Goal: Information Seeking & Learning: Check status

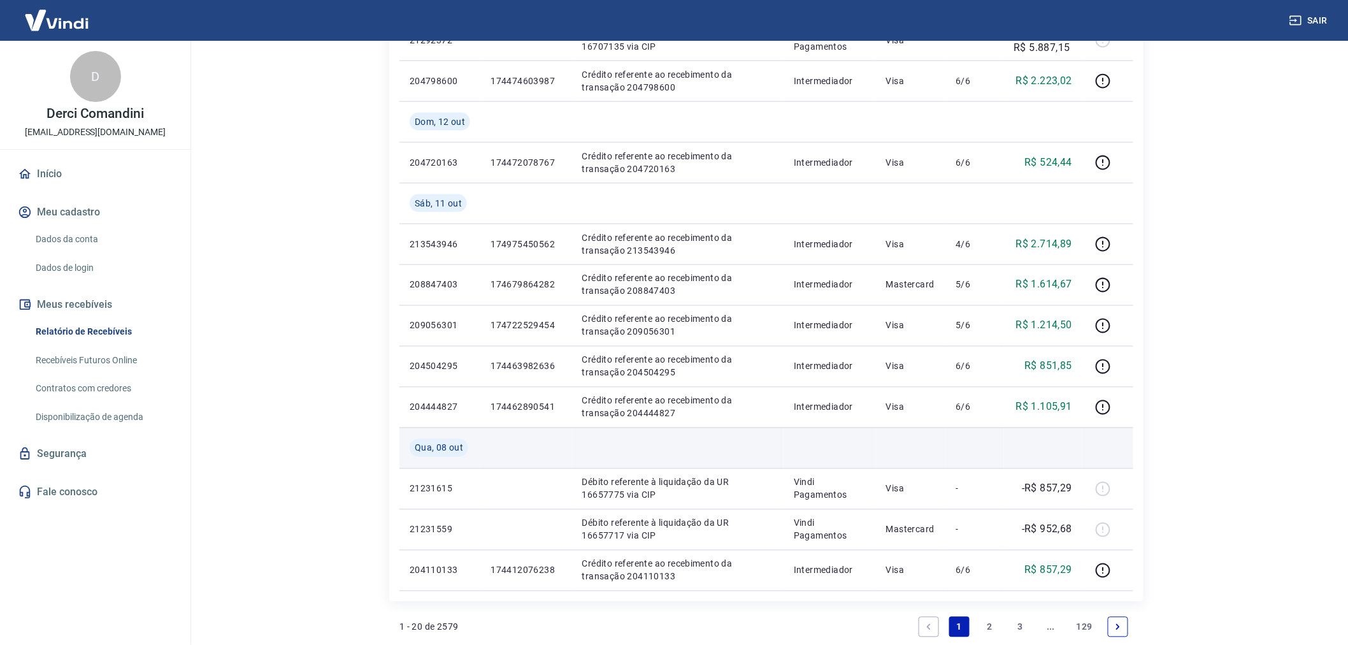
scroll to position [886, 0]
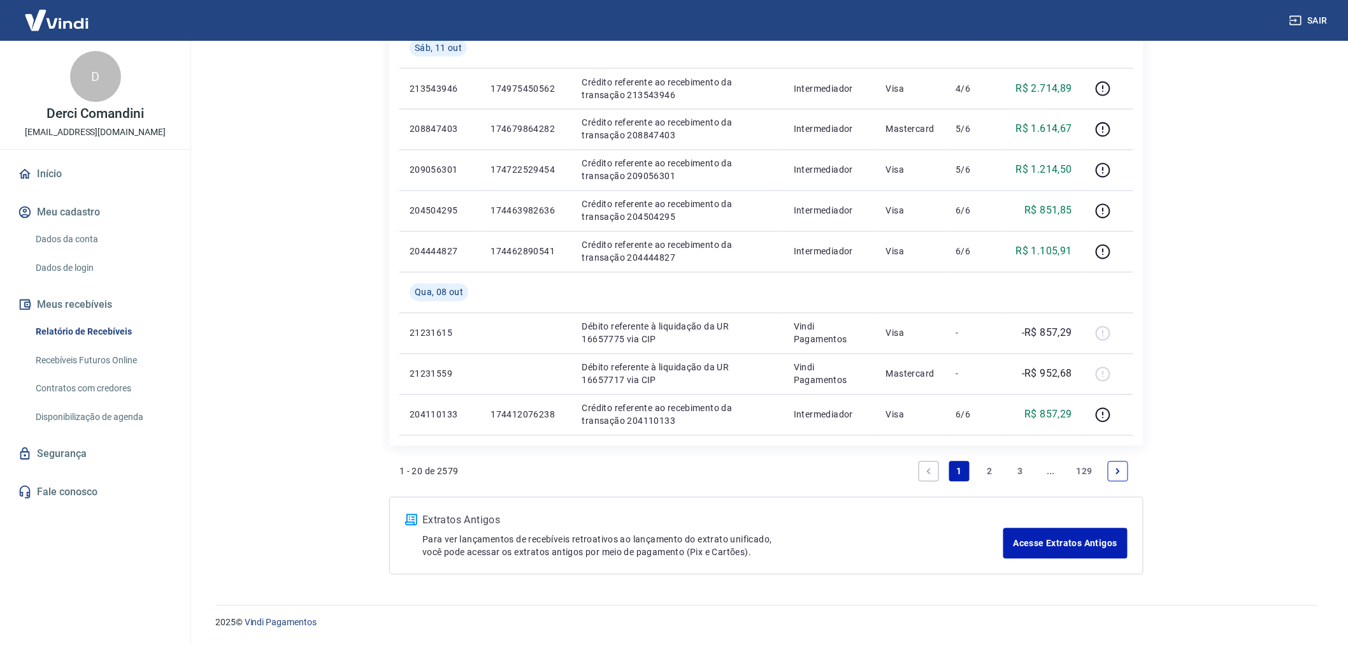
click at [996, 475] on link "2" at bounding box center [990, 471] width 20 height 20
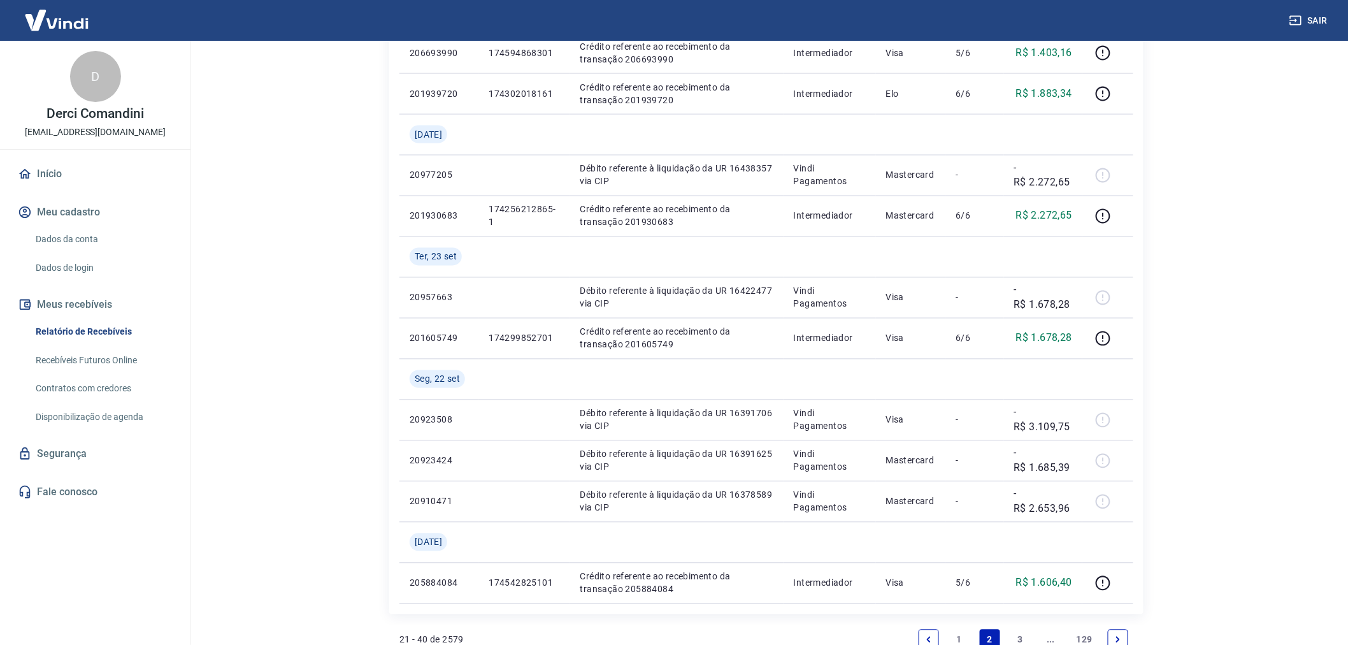
scroll to position [1007, 0]
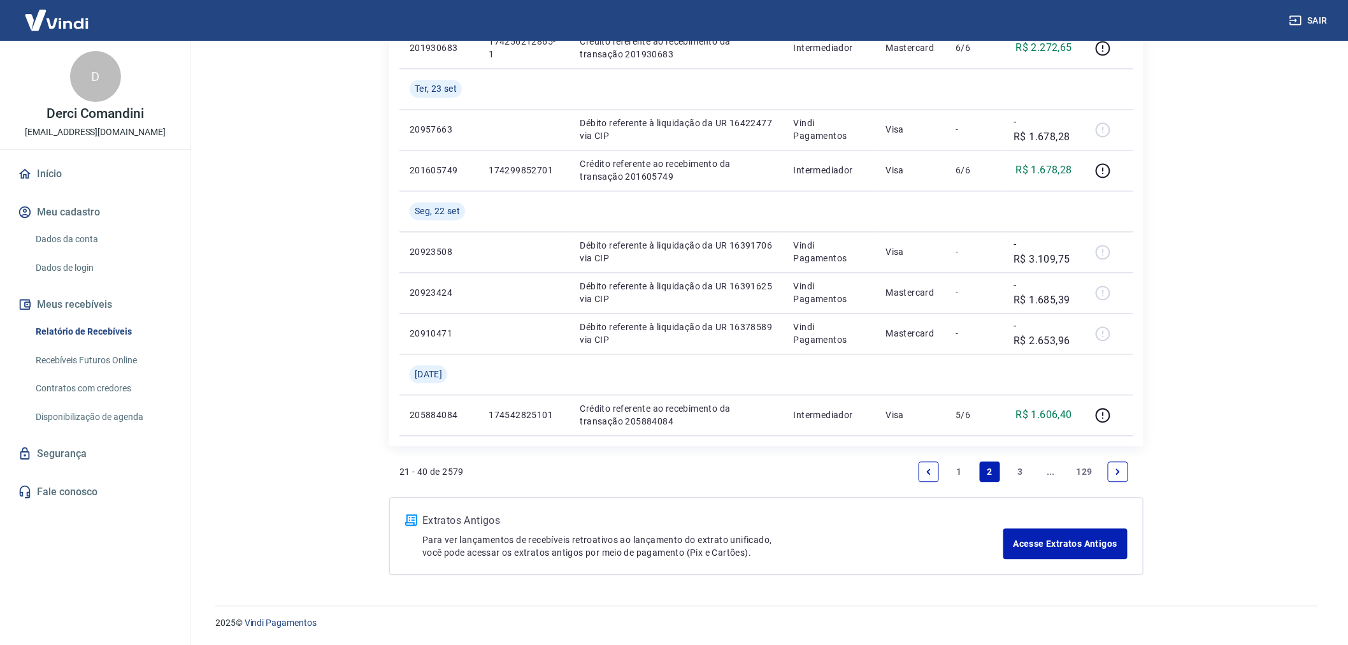
click at [1019, 479] on link "3" at bounding box center [1020, 472] width 20 height 20
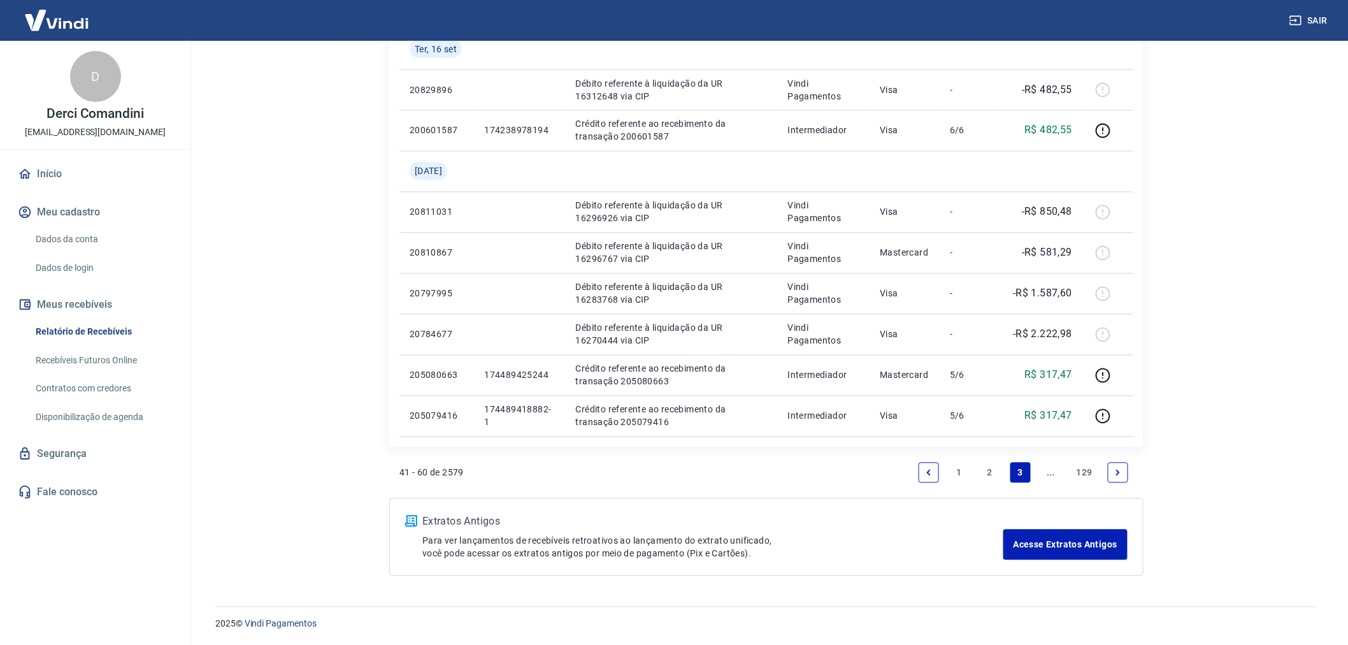
scroll to position [886, 0]
click at [1048, 472] on link "..." at bounding box center [1051, 471] width 20 height 20
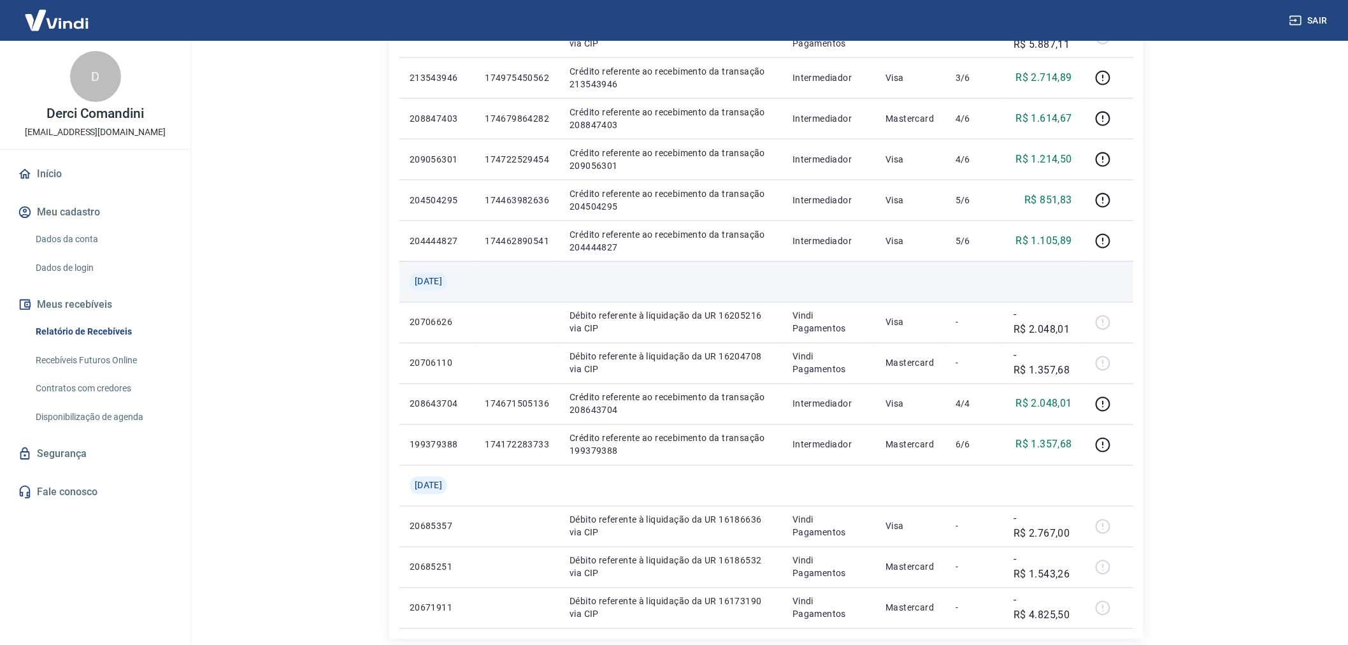
scroll to position [926, 0]
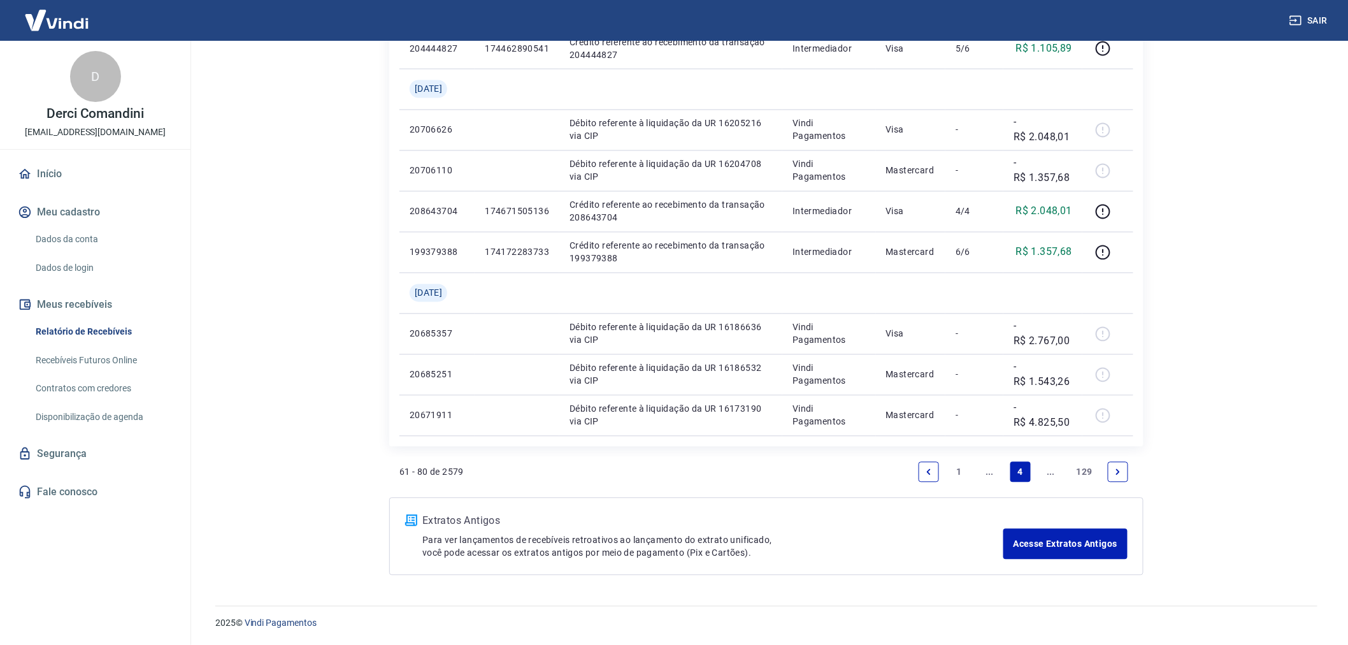
click at [1045, 476] on link "..." at bounding box center [1051, 472] width 20 height 20
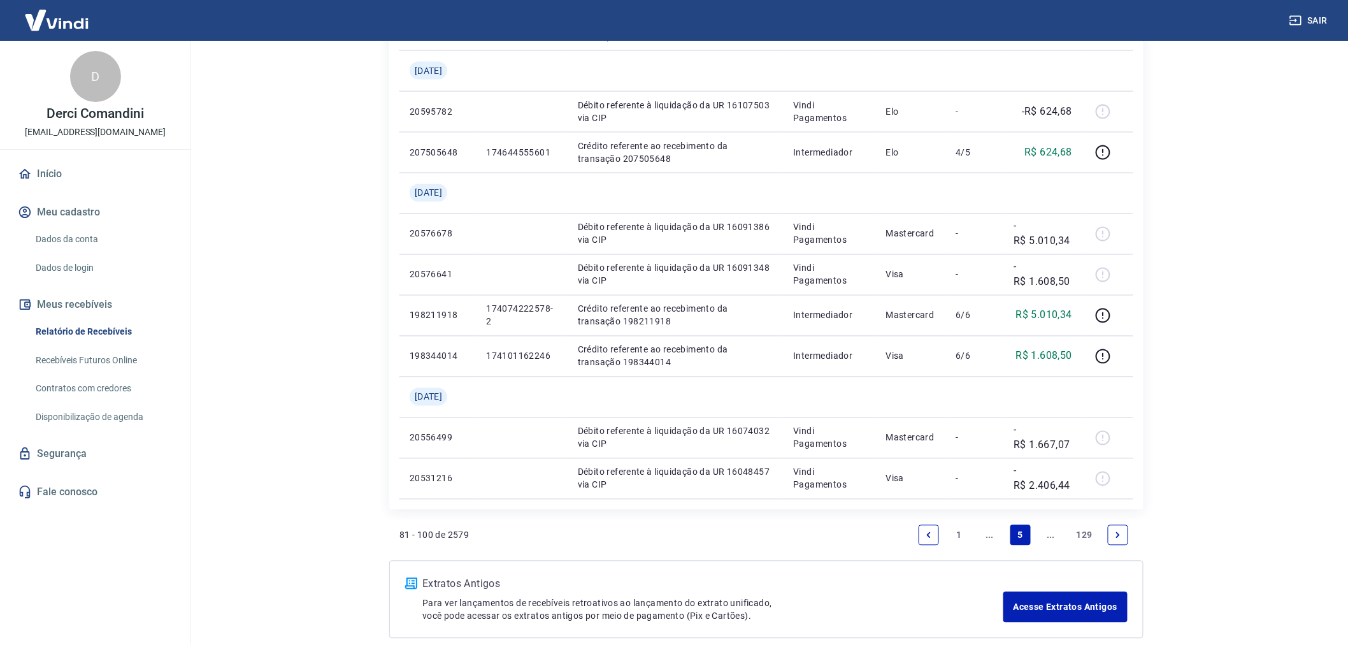
scroll to position [886, 0]
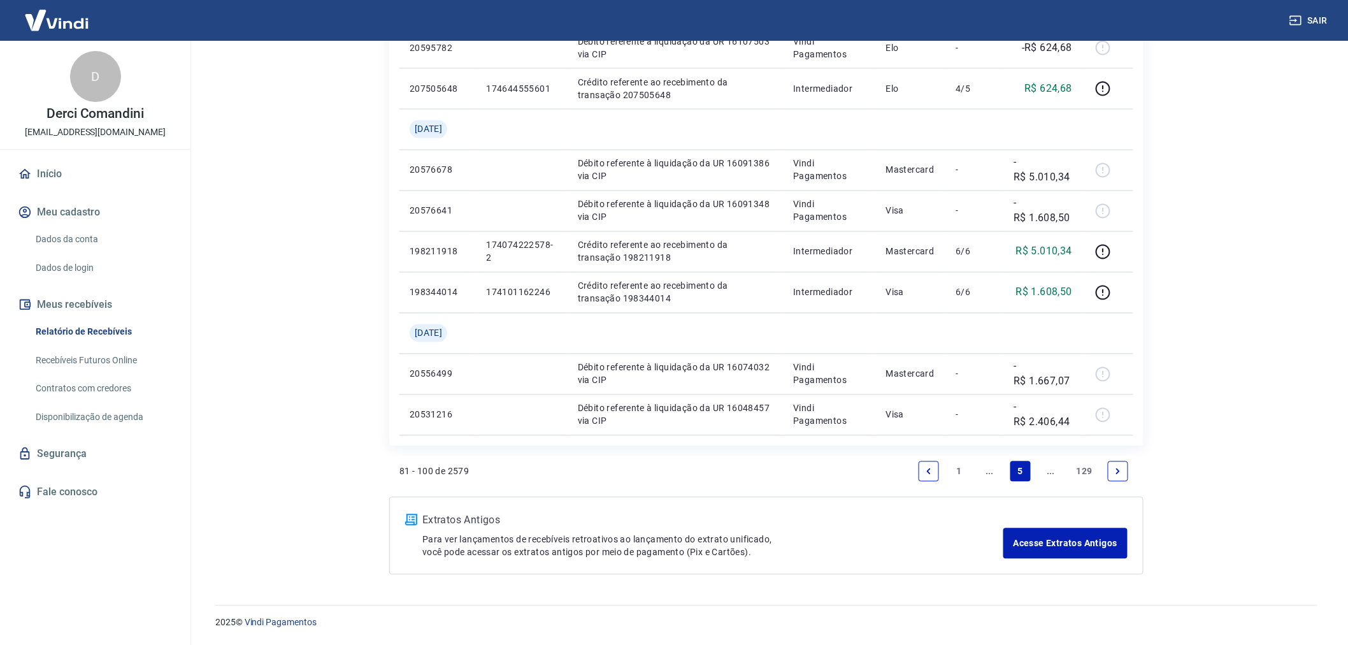
click at [1046, 476] on link "..." at bounding box center [1051, 471] width 20 height 20
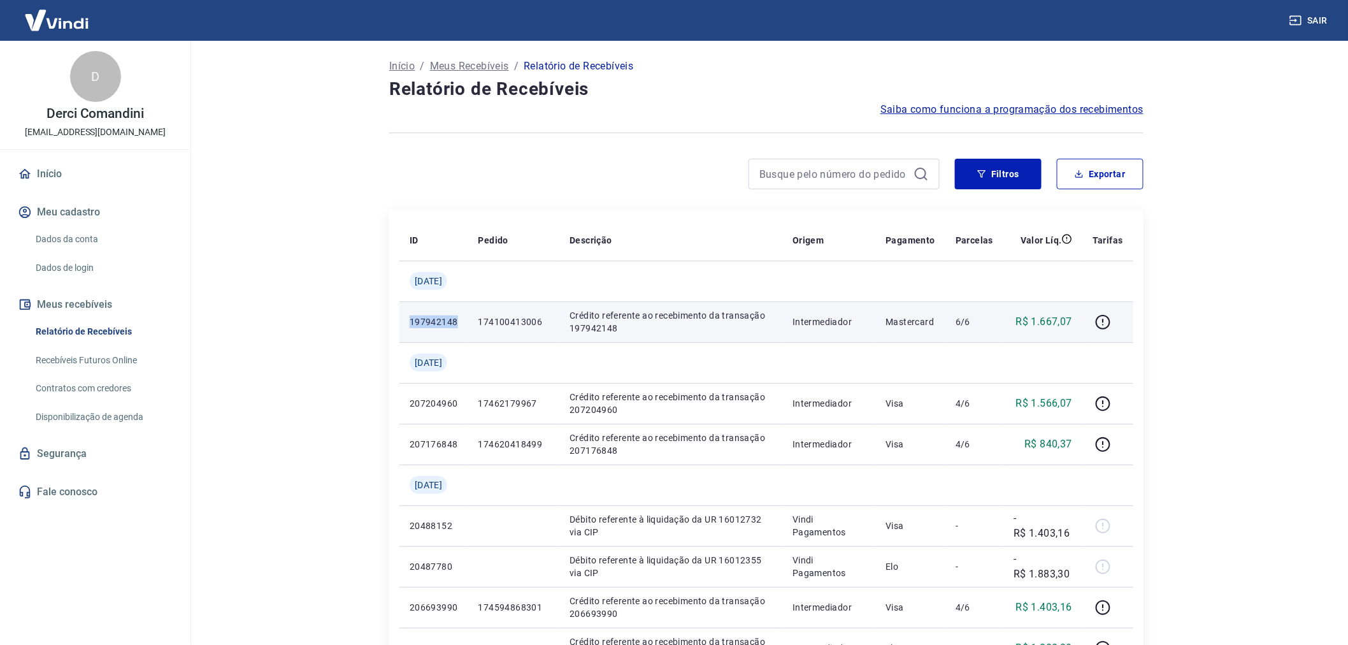
drag, startPoint x: 457, startPoint y: 322, endPoint x: 403, endPoint y: 322, distance: 54.2
click at [403, 322] on td "197942148" at bounding box center [433, 321] width 69 height 41
copy p "197942148"
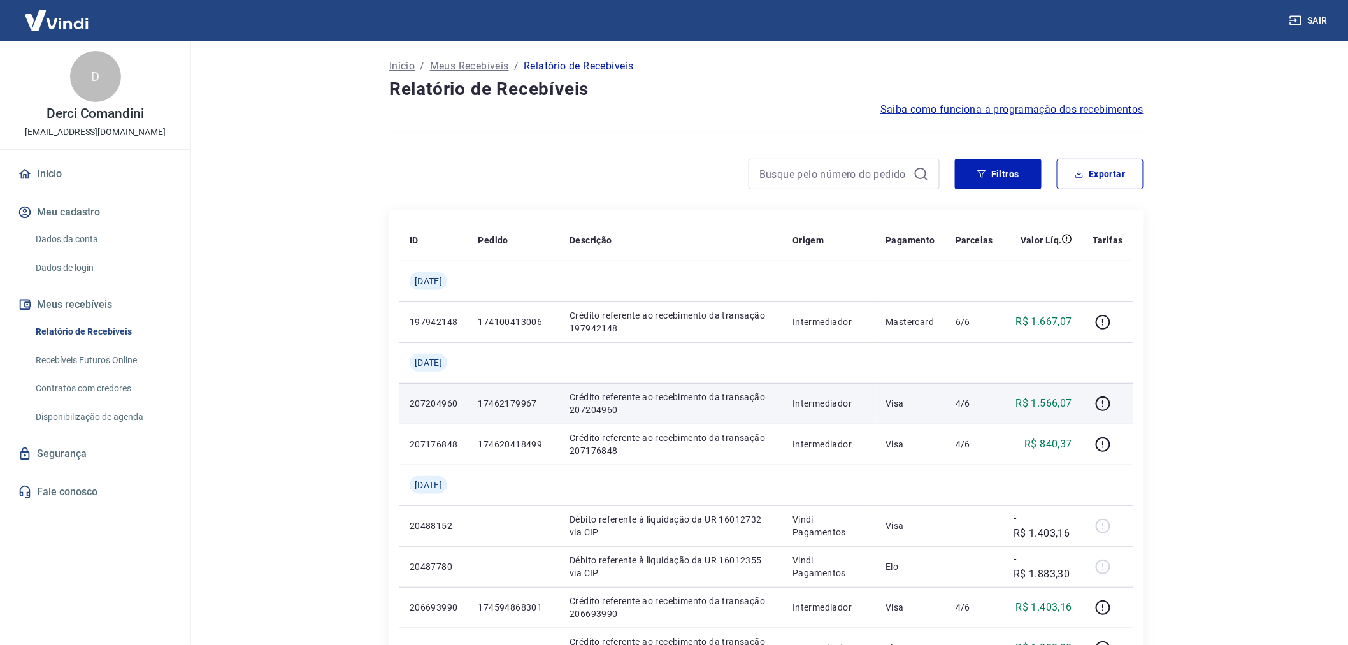
click at [458, 402] on p "207204960" at bounding box center [434, 403] width 48 height 13
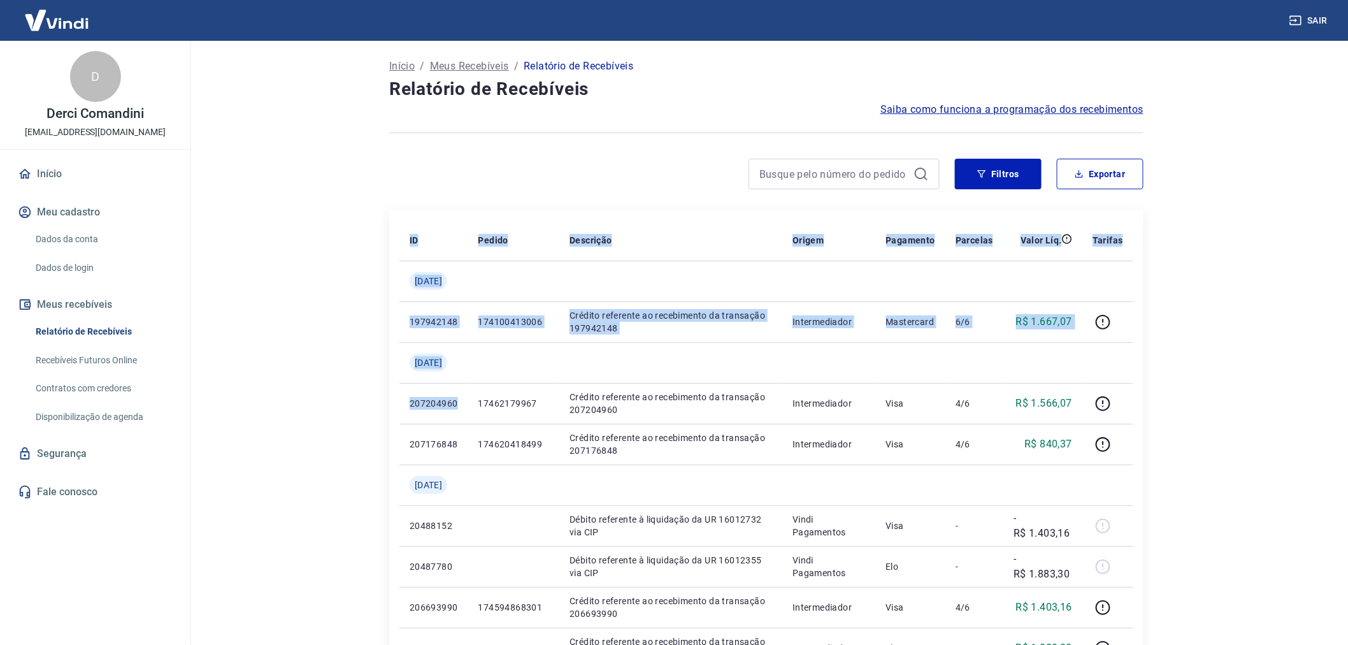
drag, startPoint x: 451, startPoint y: 401, endPoint x: 398, endPoint y: 398, distance: 53.6
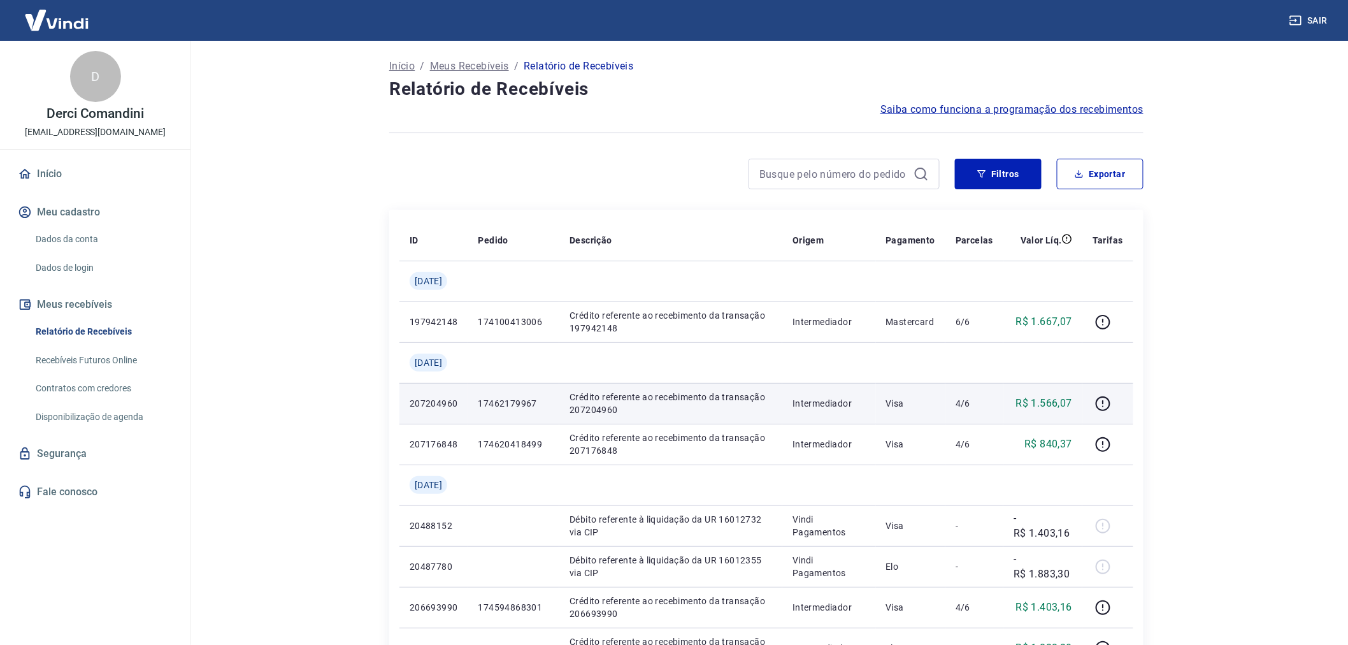
drag, startPoint x: 545, startPoint y: 418, endPoint x: 553, endPoint y: 418, distance: 7.6
click at [546, 418] on td "17462179967" at bounding box center [514, 403] width 92 height 41
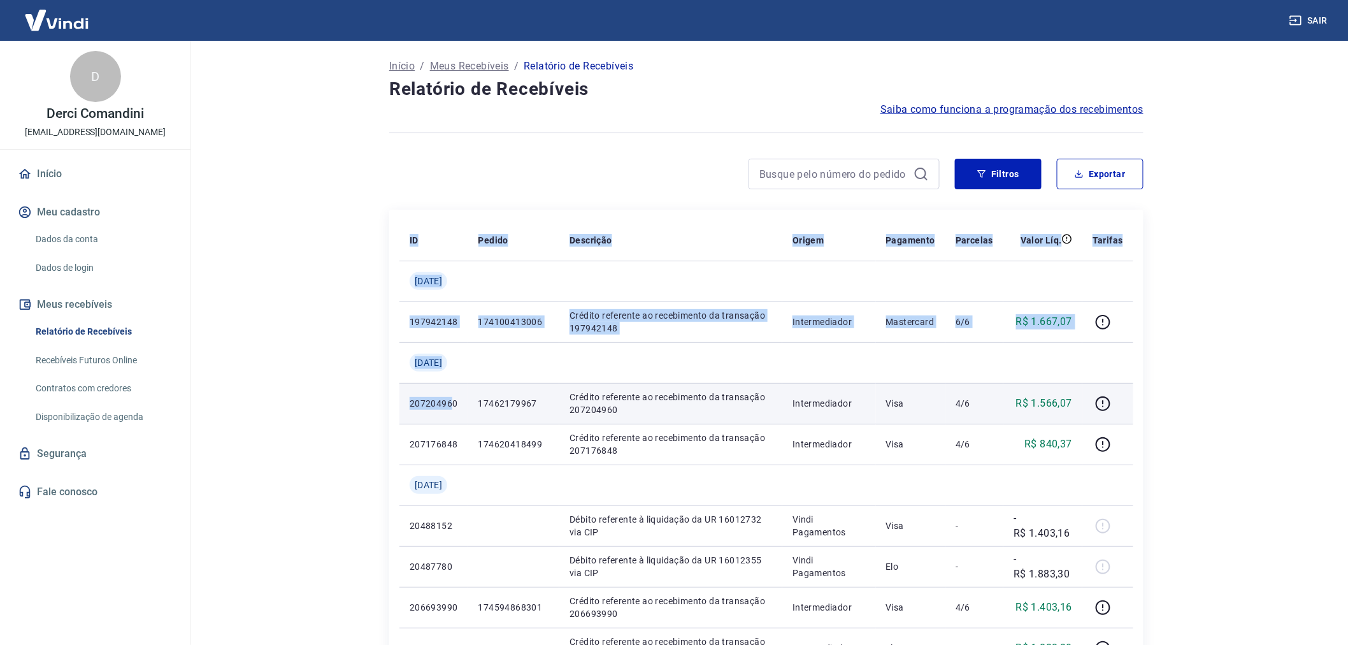
drag, startPoint x: 454, startPoint y: 405, endPoint x: 434, endPoint y: 399, distance: 21.4
click at [425, 399] on p "207204960" at bounding box center [434, 403] width 48 height 13
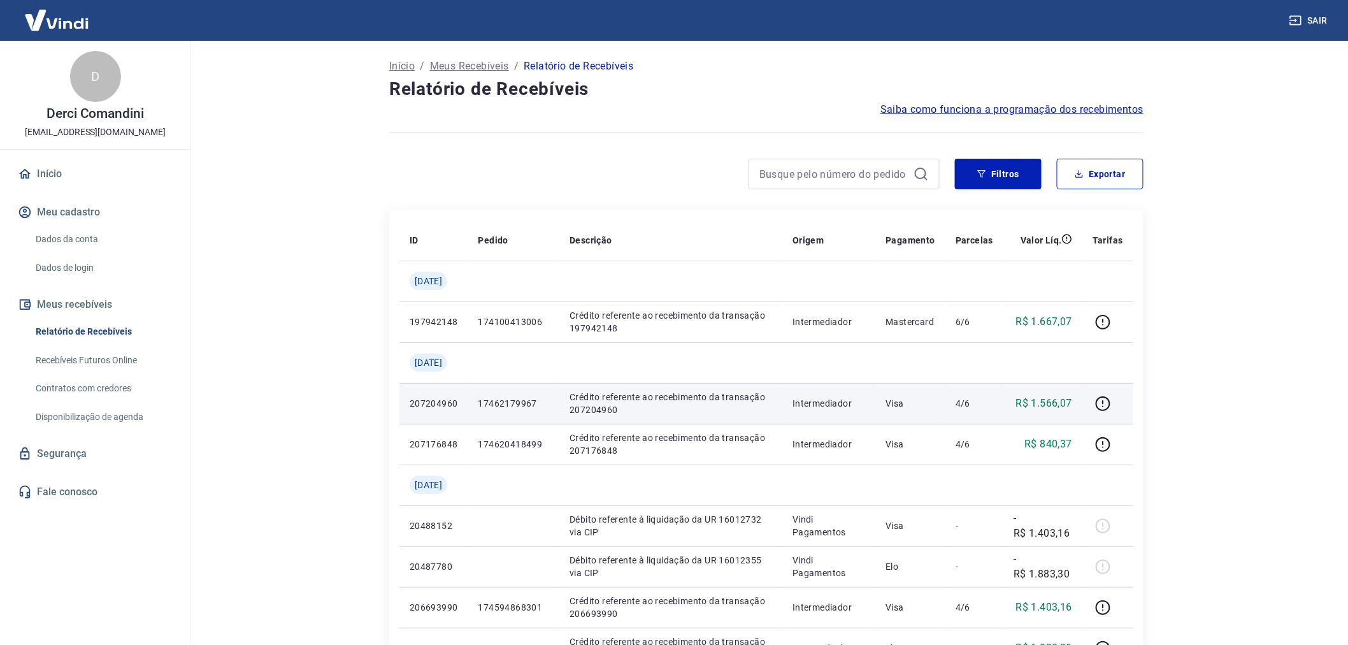
click at [499, 413] on td "17462179967" at bounding box center [514, 403] width 92 height 41
drag, startPoint x: 461, startPoint y: 401, endPoint x: 404, endPoint y: 398, distance: 56.8
click at [404, 398] on td "207204960" at bounding box center [433, 403] width 69 height 41
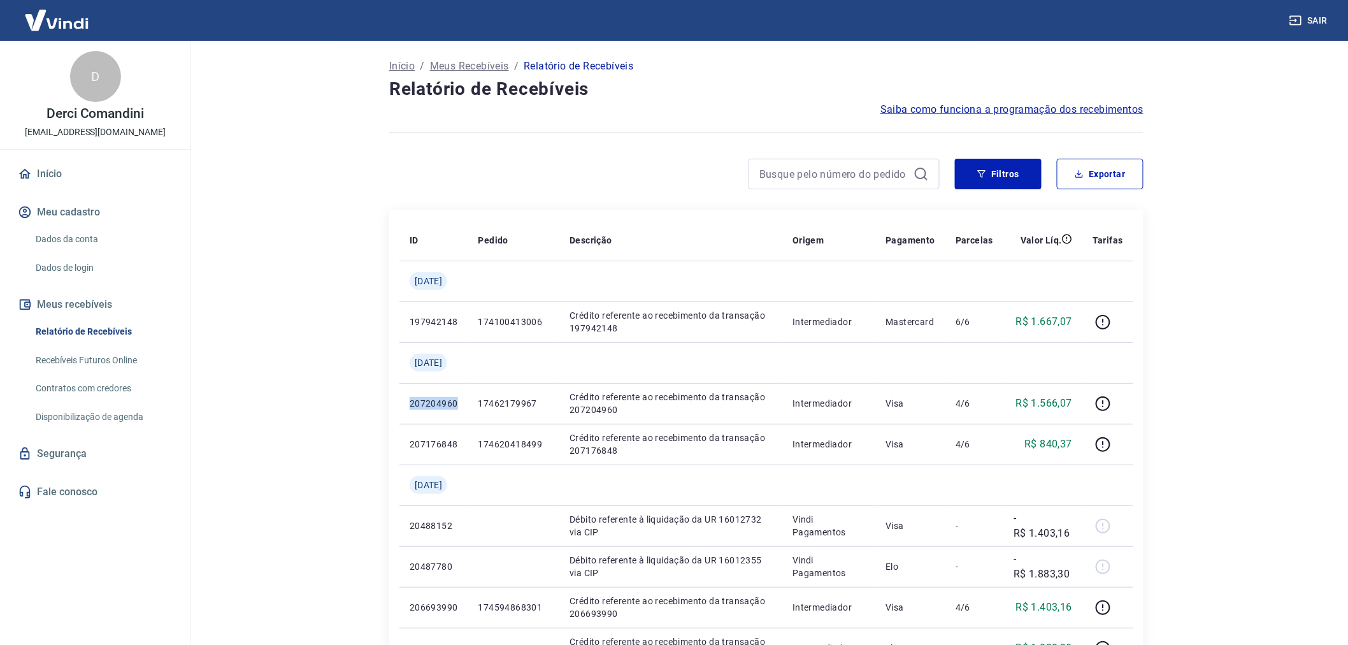
copy p "207204960"
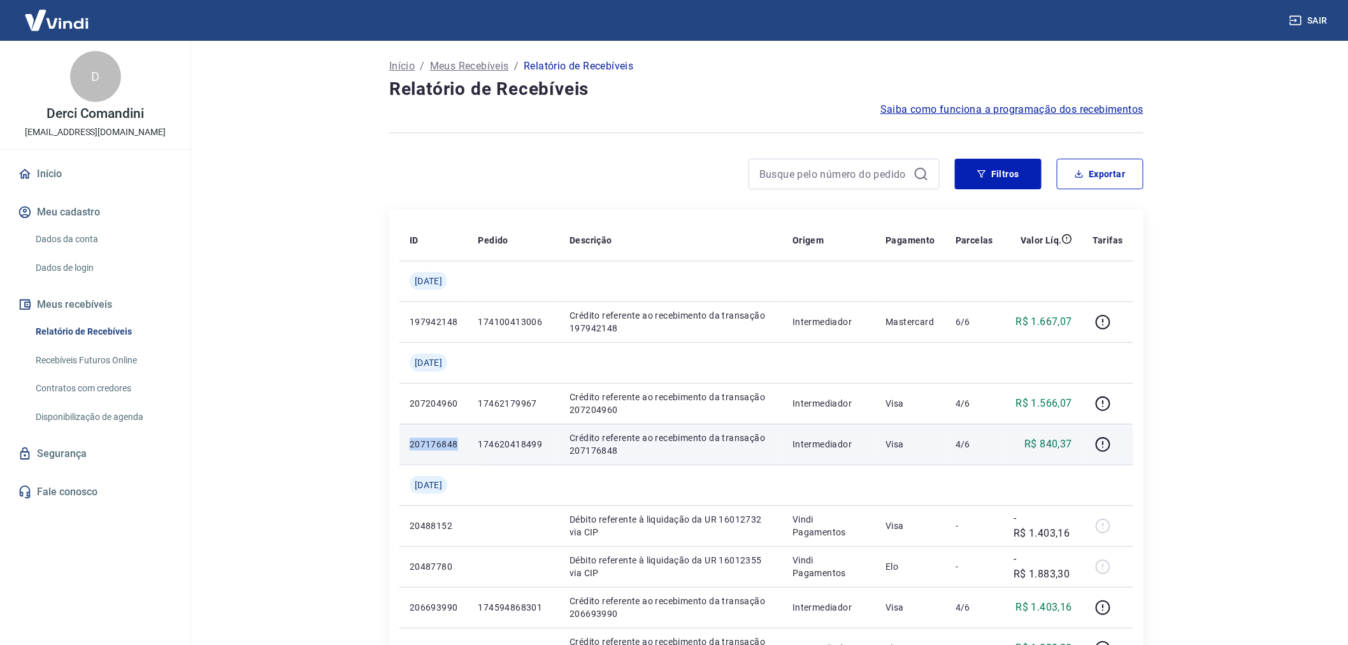
drag, startPoint x: 457, startPoint y: 447, endPoint x: 408, endPoint y: 450, distance: 49.2
click at [408, 450] on td "207176848" at bounding box center [433, 444] width 69 height 41
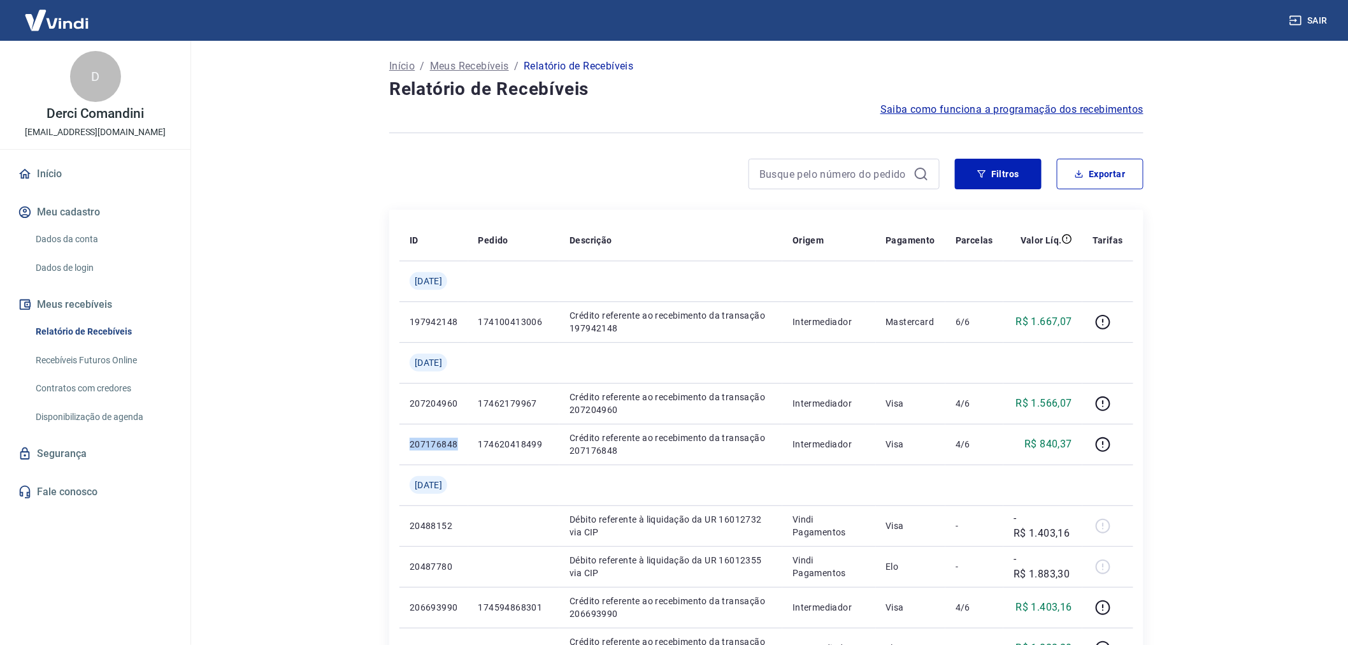
copy p "207176848"
